Goal: Task Accomplishment & Management: Manage account settings

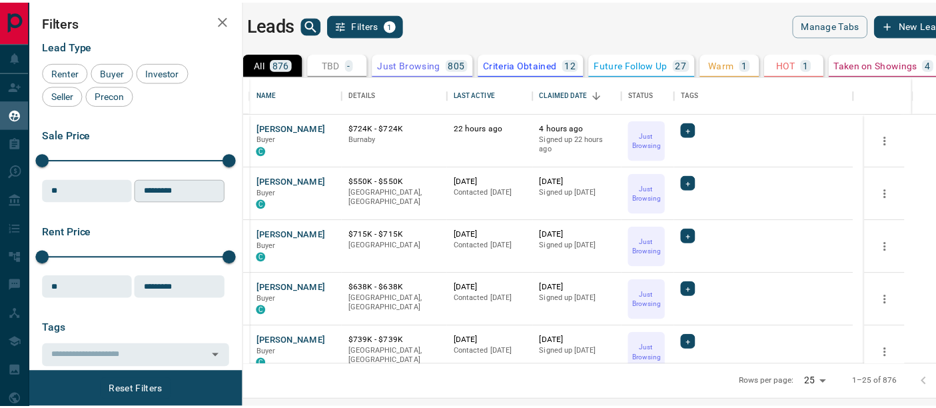
scroll to position [278, 685]
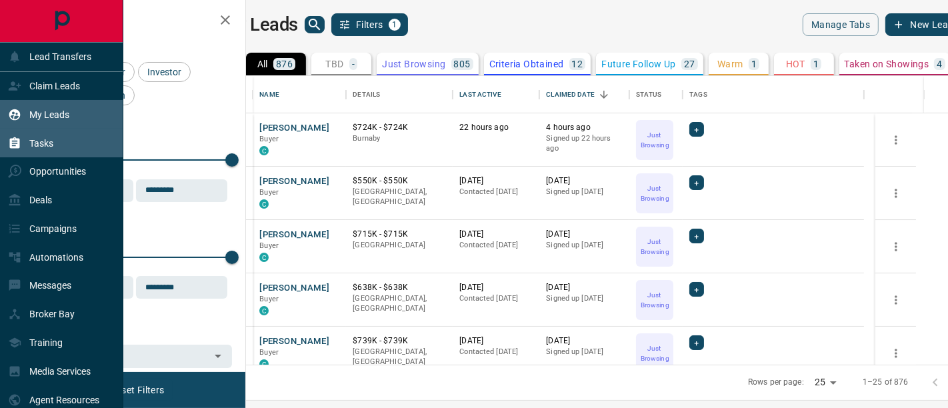
click at [38, 145] on p "Tasks" at bounding box center [41, 143] width 24 height 11
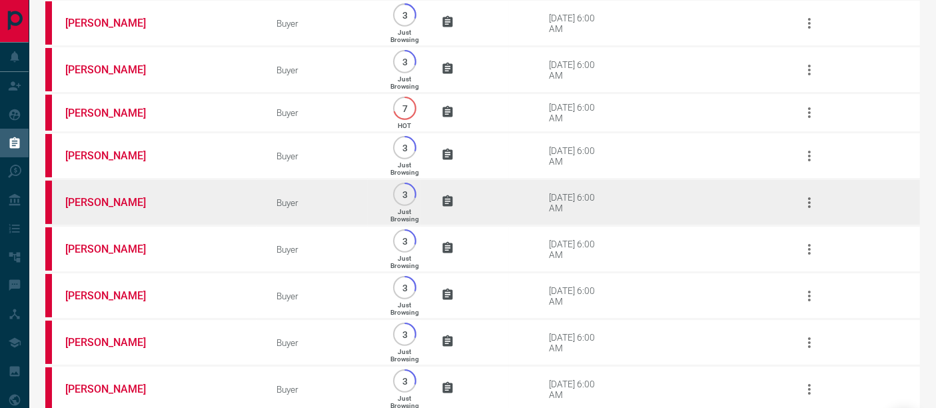
scroll to position [266, 0]
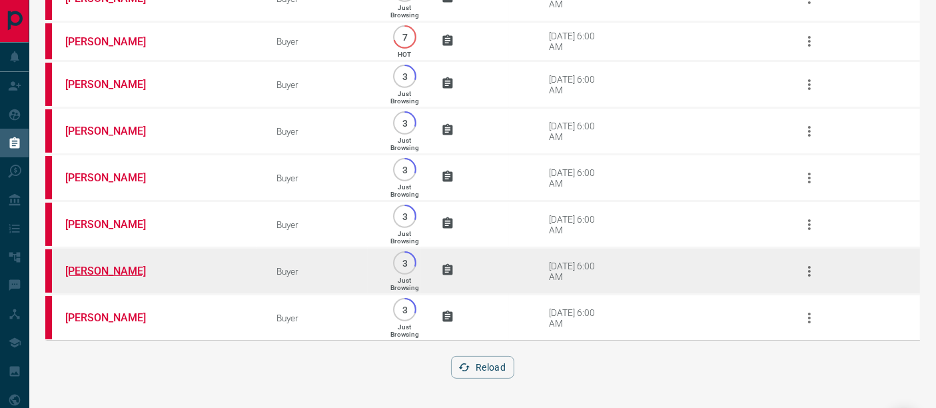
click at [103, 272] on link "[PERSON_NAME]" at bounding box center [115, 271] width 100 height 13
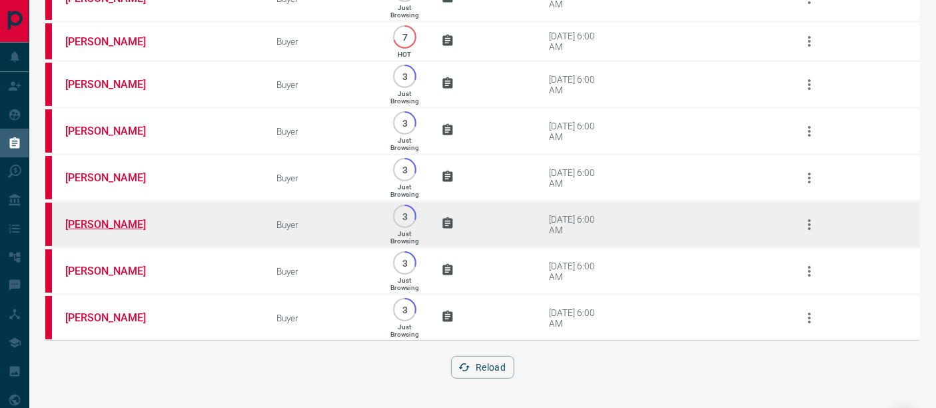
click at [121, 224] on link "[PERSON_NAME]" at bounding box center [115, 224] width 100 height 13
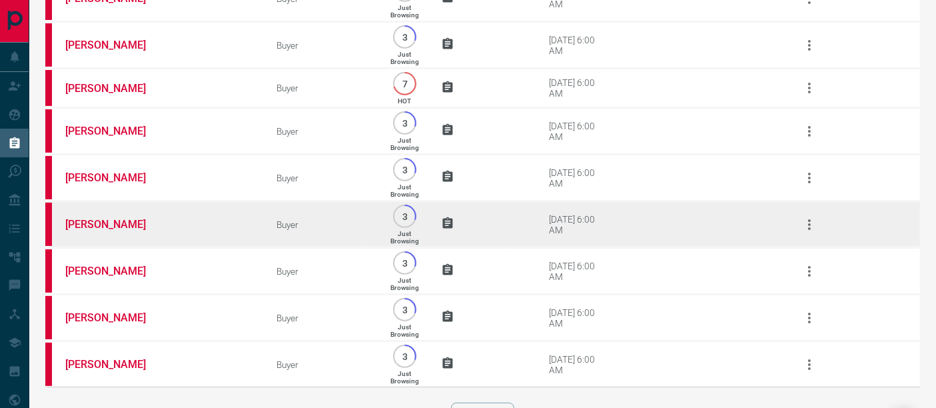
scroll to position [192, 0]
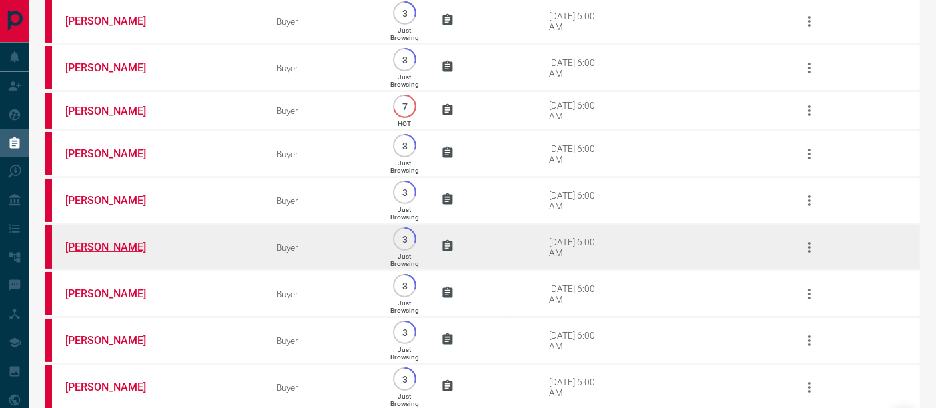
click at [131, 247] on link "[PERSON_NAME]" at bounding box center [115, 247] width 100 height 13
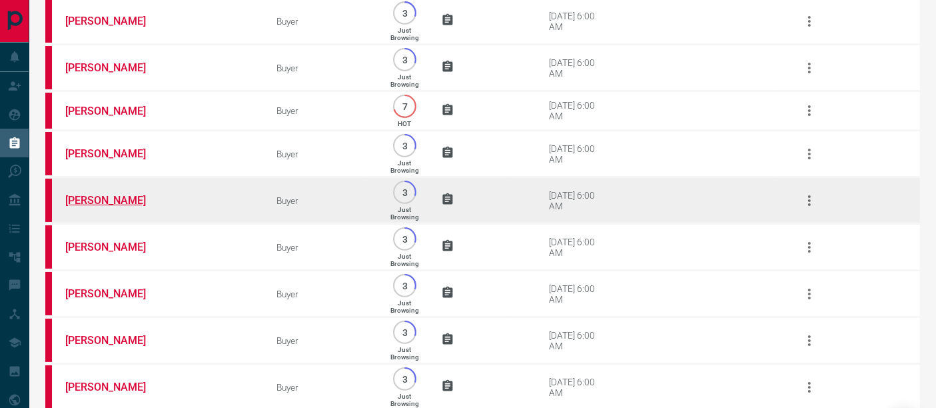
click at [124, 205] on link "[PERSON_NAME]" at bounding box center [115, 200] width 100 height 13
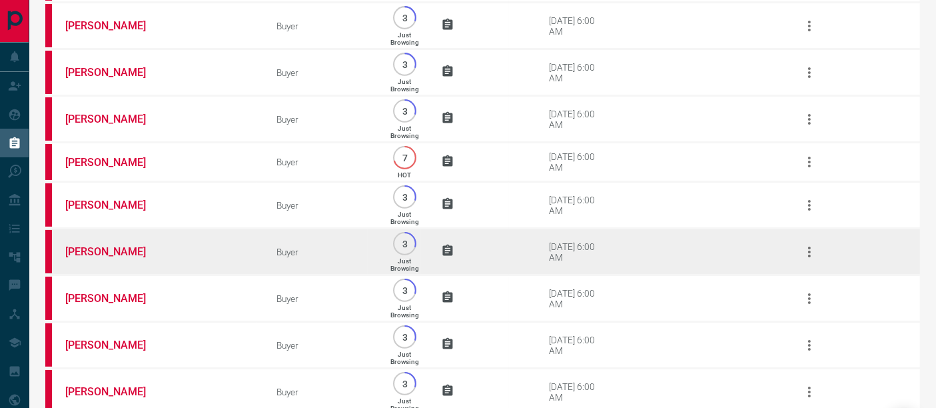
scroll to position [118, 0]
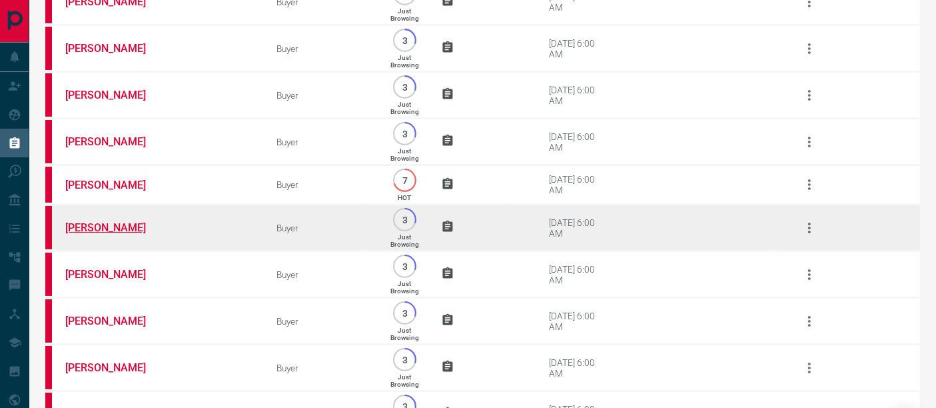
click at [101, 227] on link "[PERSON_NAME]" at bounding box center [115, 227] width 100 height 13
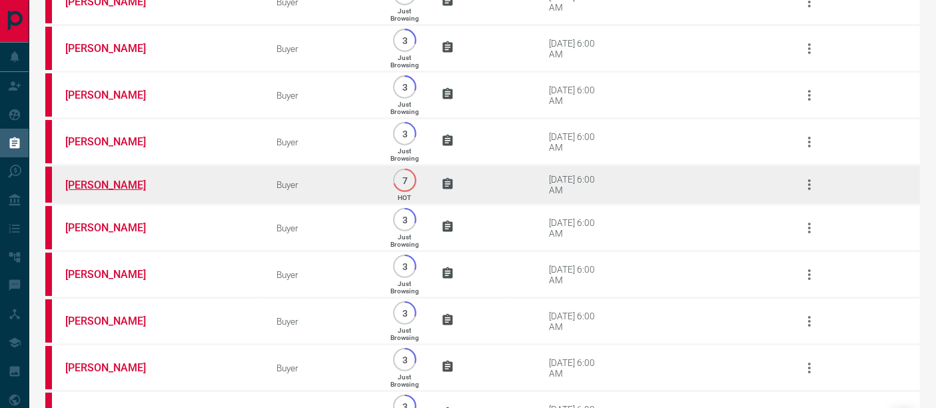
click at [117, 187] on link "[PERSON_NAME]" at bounding box center [115, 185] width 100 height 13
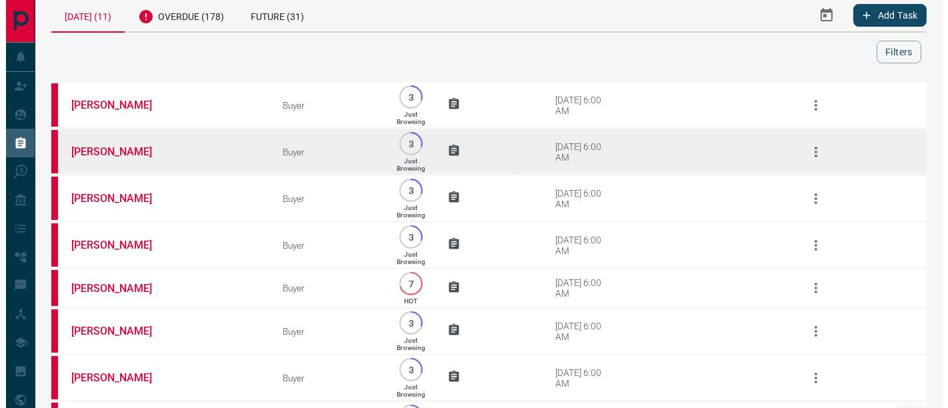
scroll to position [0, 0]
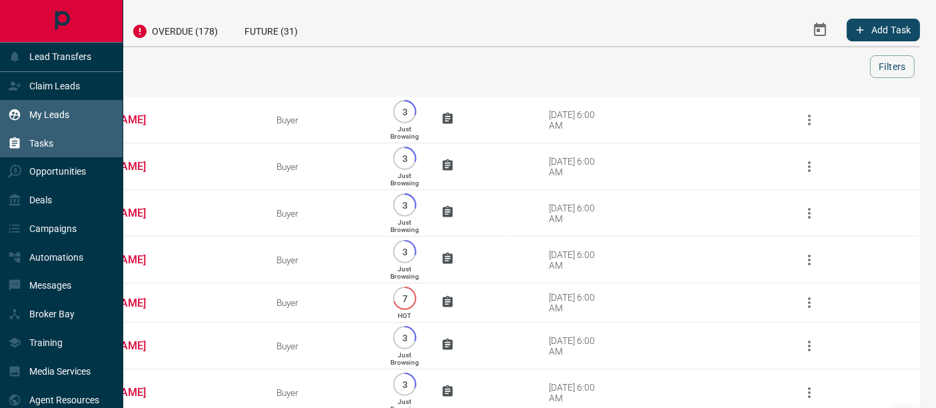
click at [17, 119] on icon at bounding box center [14, 114] width 11 height 11
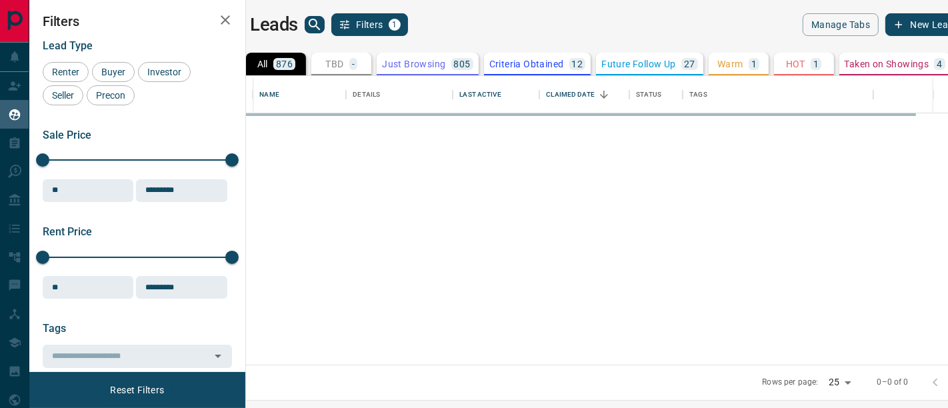
scroll to position [278, 685]
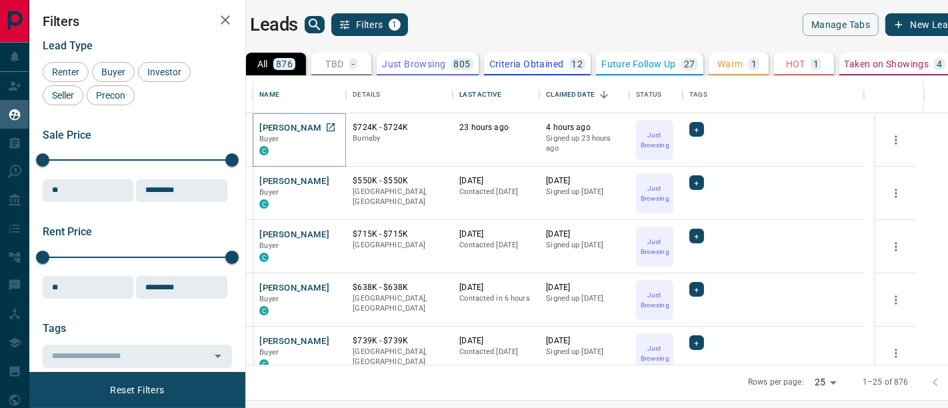
click at [329, 129] on button "[PERSON_NAME]" at bounding box center [294, 128] width 70 height 13
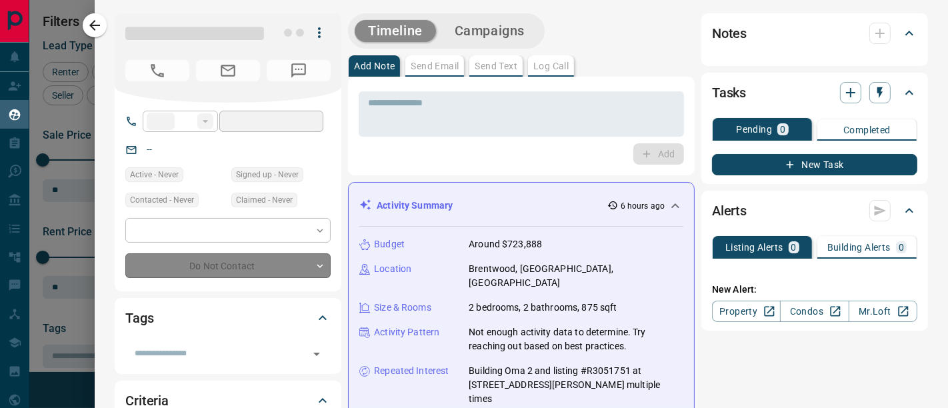
type input "**"
type input "**********"
type input "*"
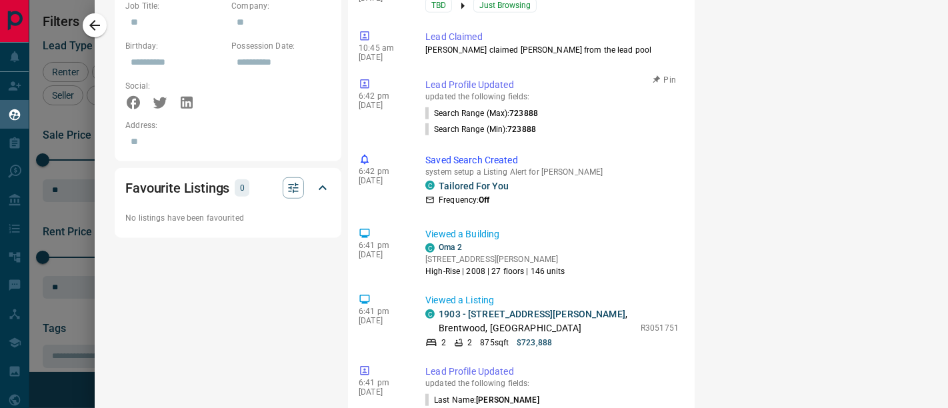
scroll to position [888, 0]
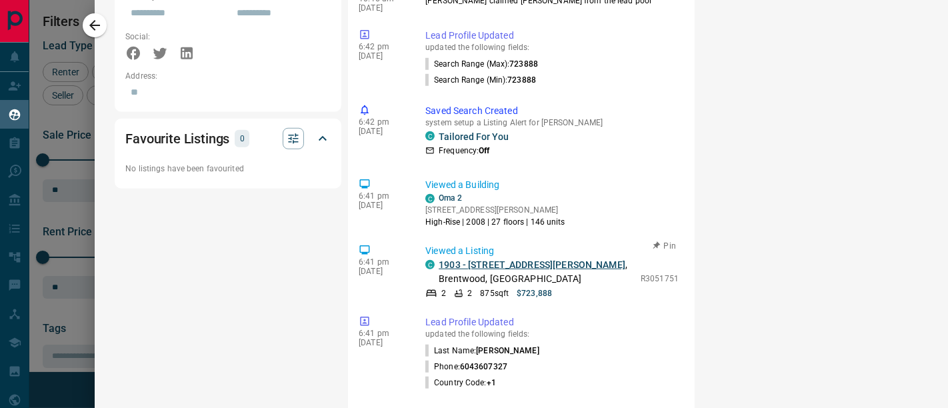
click at [504, 259] on link "1903 - [STREET_ADDRESS][PERSON_NAME]" at bounding box center [531, 264] width 187 height 11
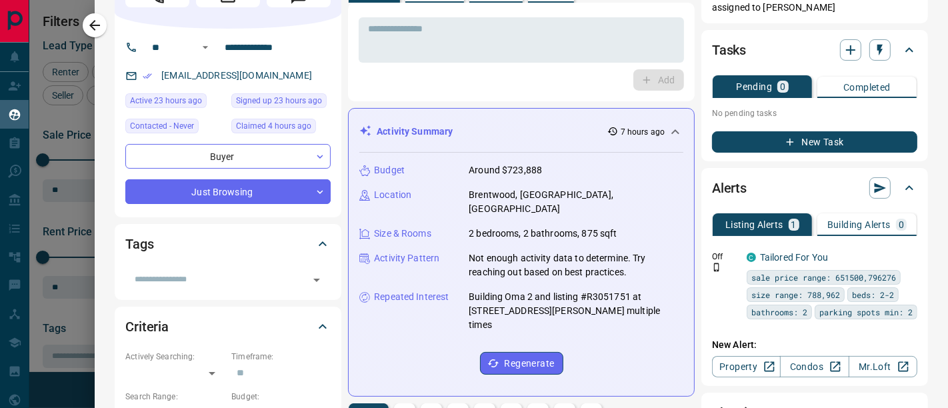
scroll to position [0, 0]
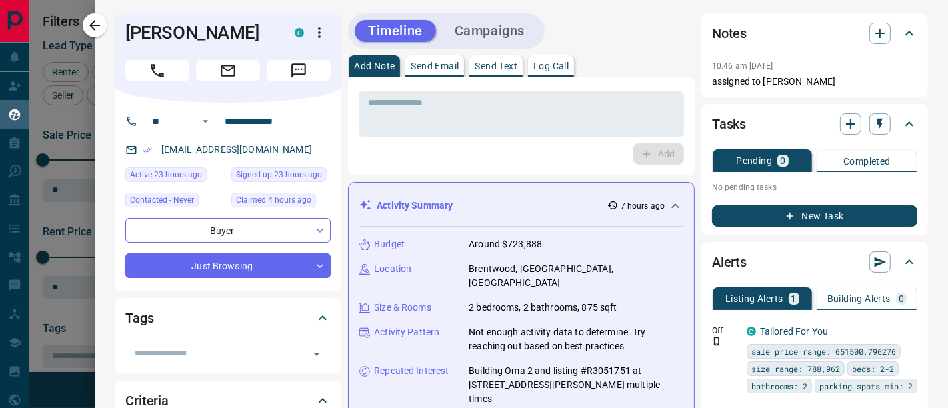
drag, startPoint x: 240, startPoint y: 152, endPoint x: 262, endPoint y: 185, distance: 39.9
drag, startPoint x: 262, startPoint y: 185, endPoint x: 190, endPoint y: 149, distance: 80.5
click at [512, 107] on textarea at bounding box center [521, 114] width 307 height 34
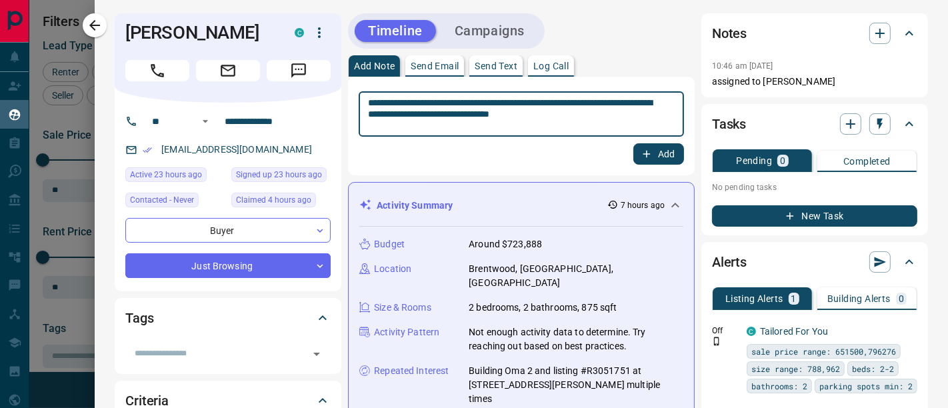
click at [612, 115] on textarea "**********" at bounding box center [515, 114] width 295 height 34
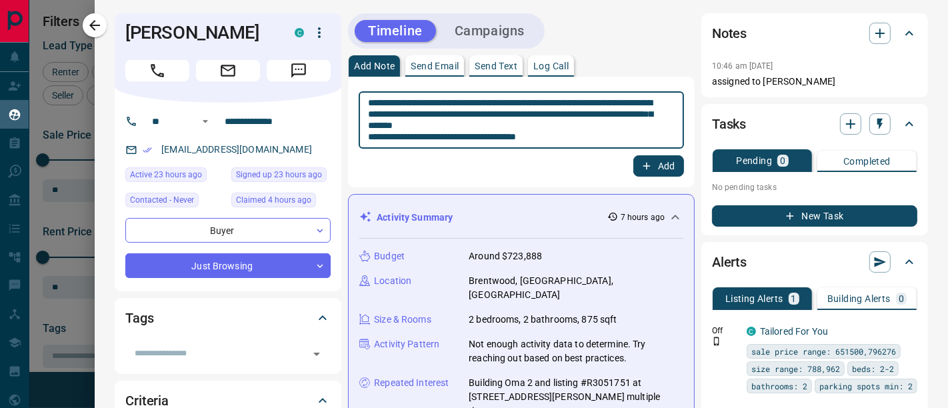
type textarea "**********"
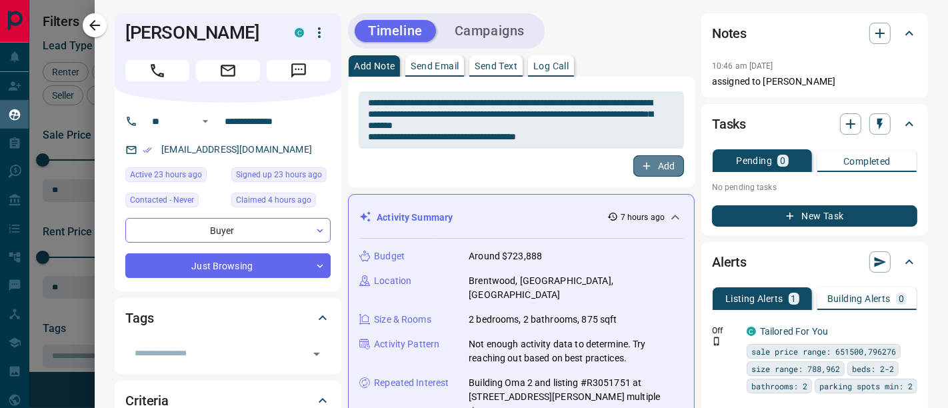
click at [660, 168] on button "Add" at bounding box center [658, 165] width 51 height 21
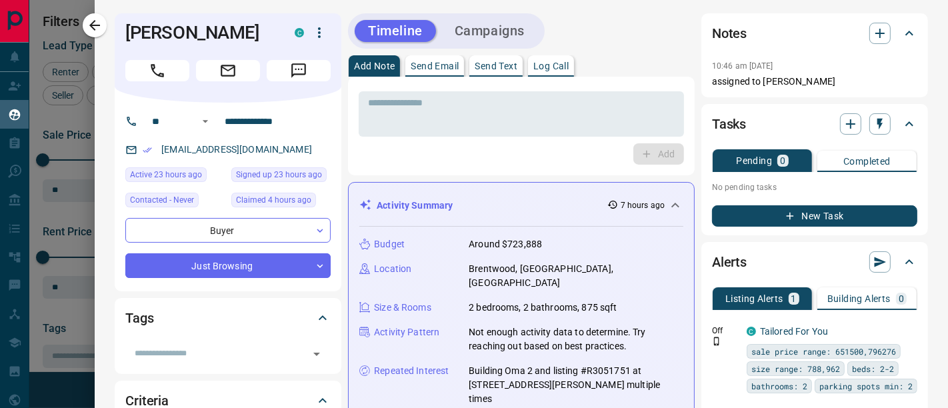
click at [744, 221] on button "New Task" at bounding box center [814, 215] width 205 height 21
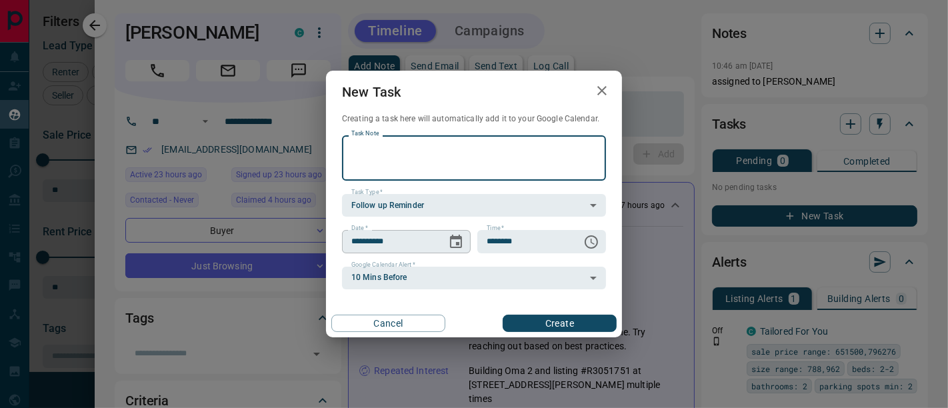
click at [460, 244] on icon "Choose date, selected date is Oct 14, 2025" at bounding box center [456, 242] width 16 height 16
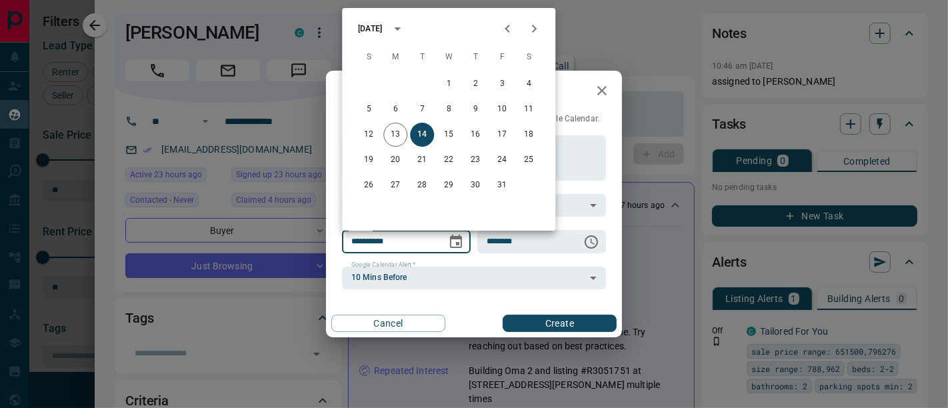
click at [536, 44] on span "S" at bounding box center [528, 57] width 24 height 27
click at [534, 37] on icon "Next month" at bounding box center [534, 29] width 16 height 16
click at [396, 109] on button "3" at bounding box center [395, 109] width 24 height 24
type input "**********"
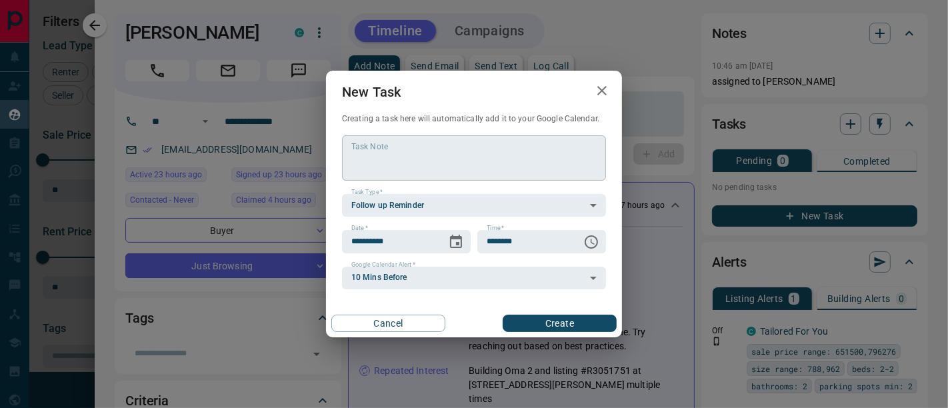
click at [425, 153] on textarea "Task Note" at bounding box center [473, 158] width 245 height 34
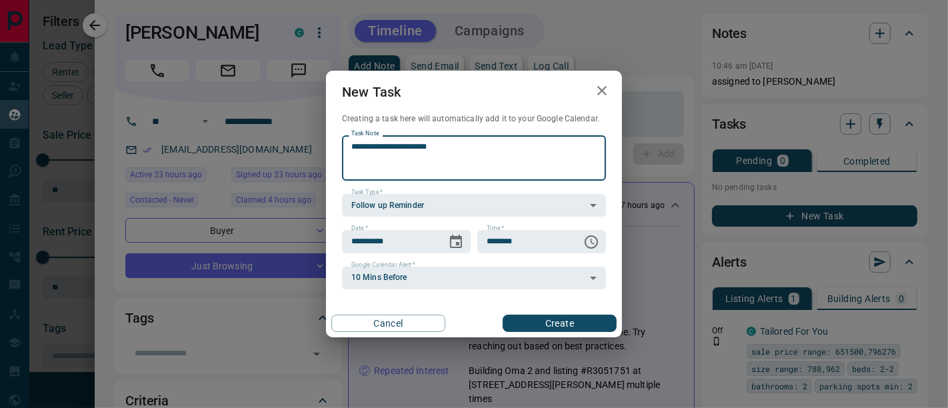
type textarea "**********"
click at [571, 329] on button "Create" at bounding box center [559, 323] width 114 height 17
